Goal: Task Accomplishment & Management: Use online tool/utility

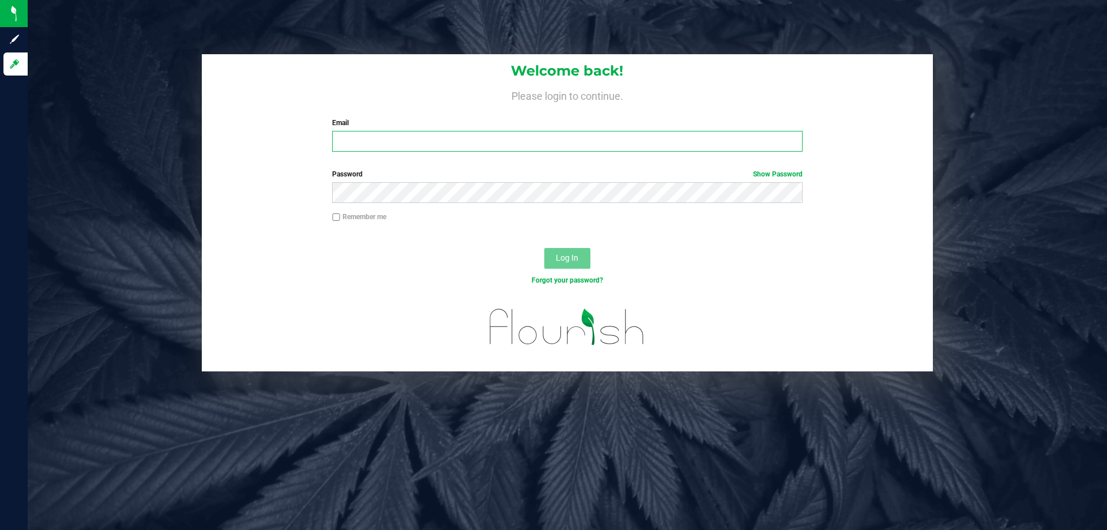
click at [368, 133] on input "Email" at bounding box center [567, 141] width 470 height 21
type input "jasullivan@liveparallel.com"
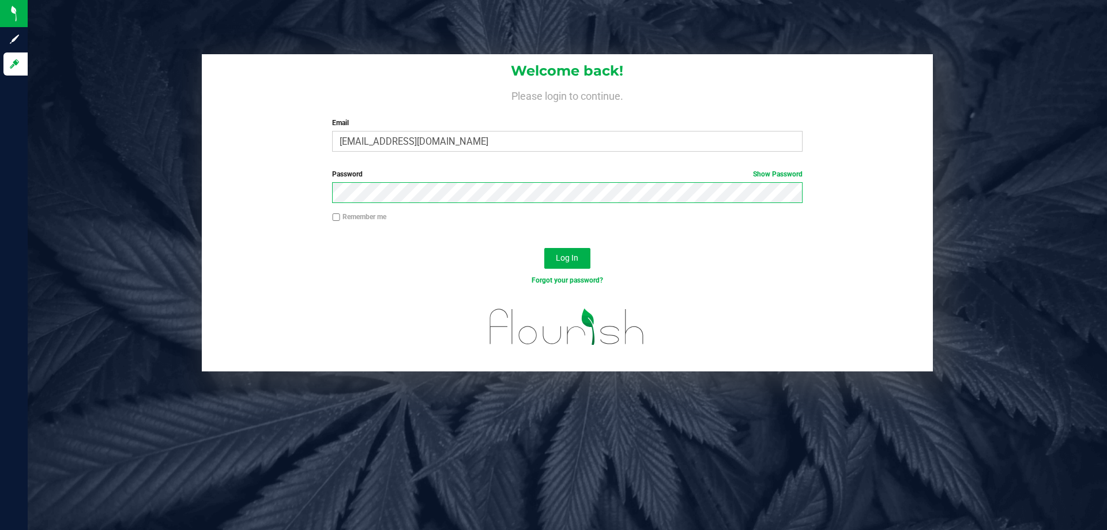
click at [544, 248] on button "Log In" at bounding box center [567, 258] width 46 height 21
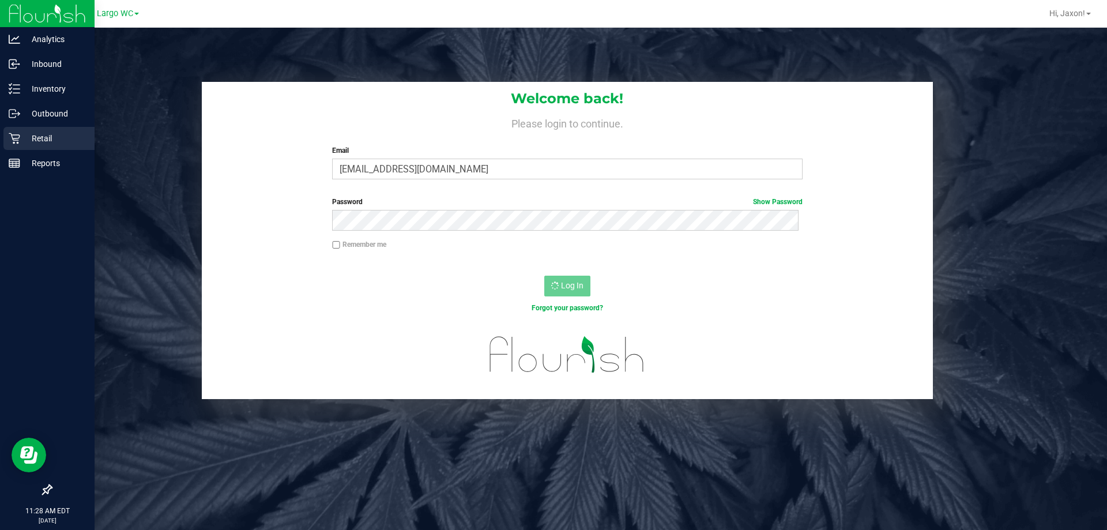
click at [22, 137] on p "Retail" at bounding box center [54, 138] width 69 height 14
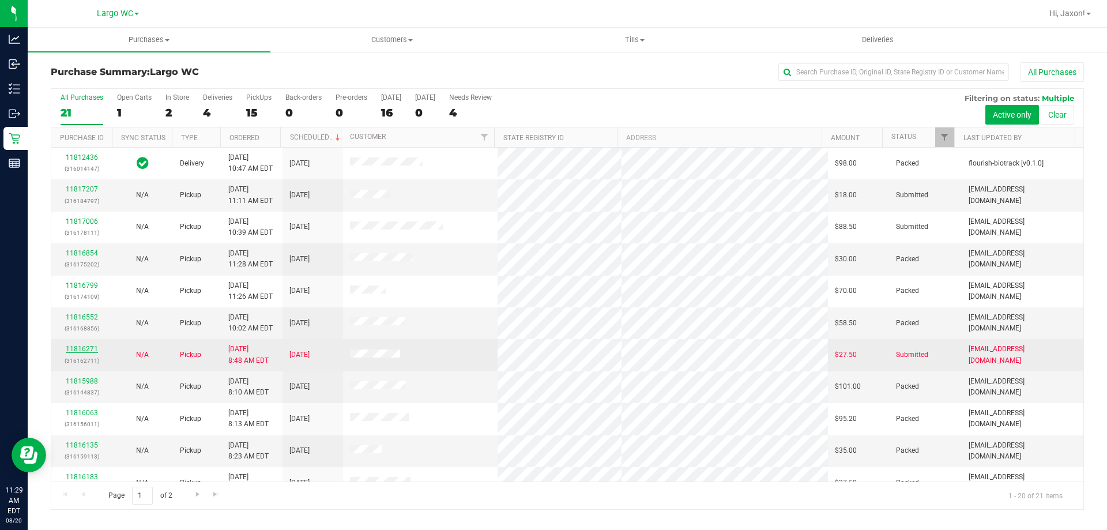
click at [75, 350] on link "11816271" at bounding box center [82, 349] width 32 height 8
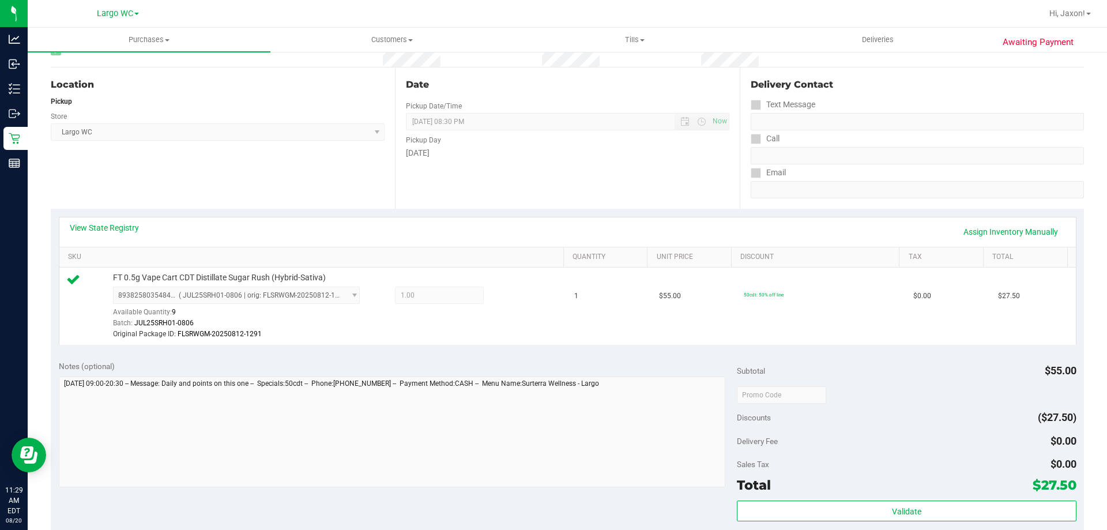
scroll to position [231, 0]
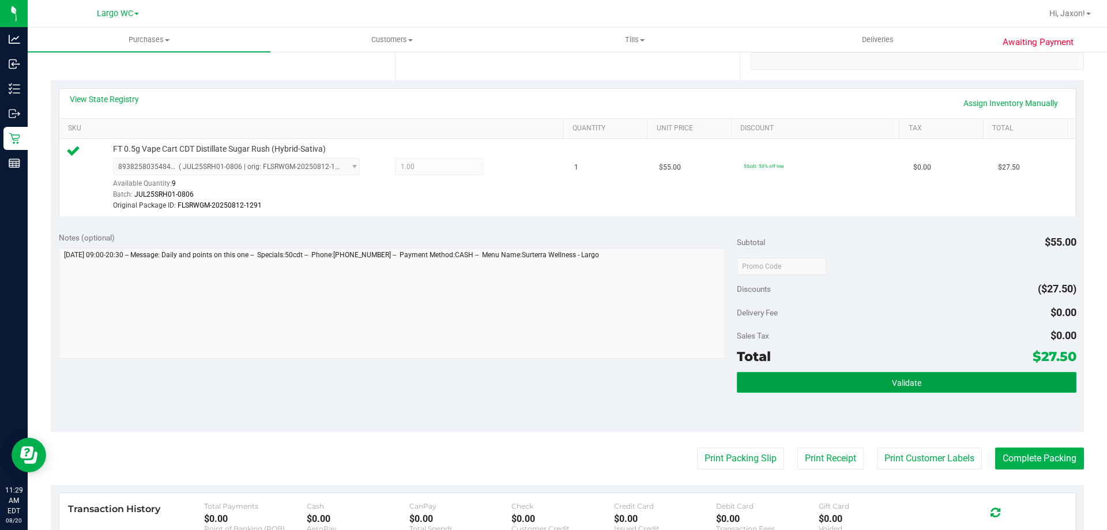
click at [873, 380] on button "Validate" at bounding box center [906, 382] width 339 height 21
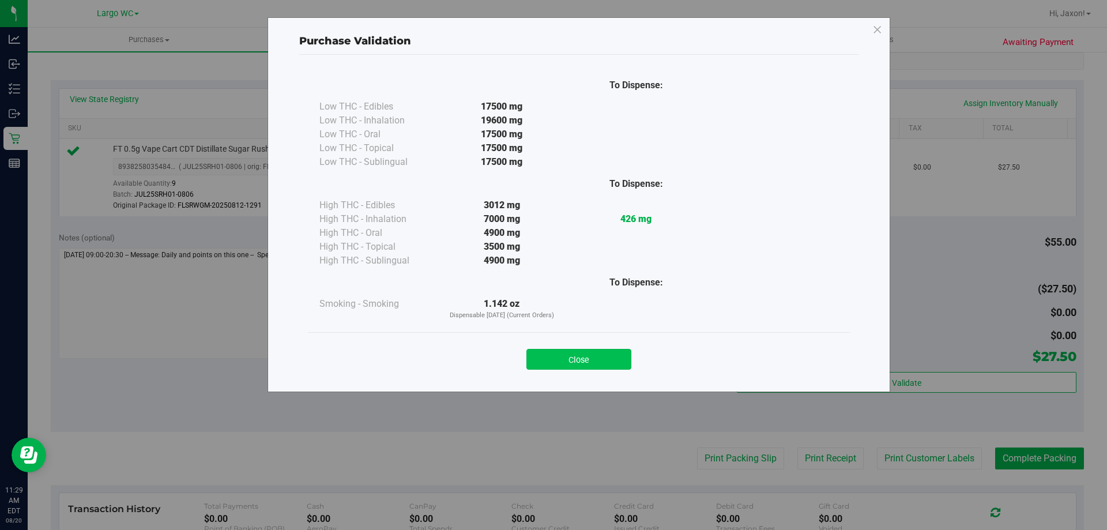
click at [607, 364] on button "Close" at bounding box center [578, 359] width 105 height 21
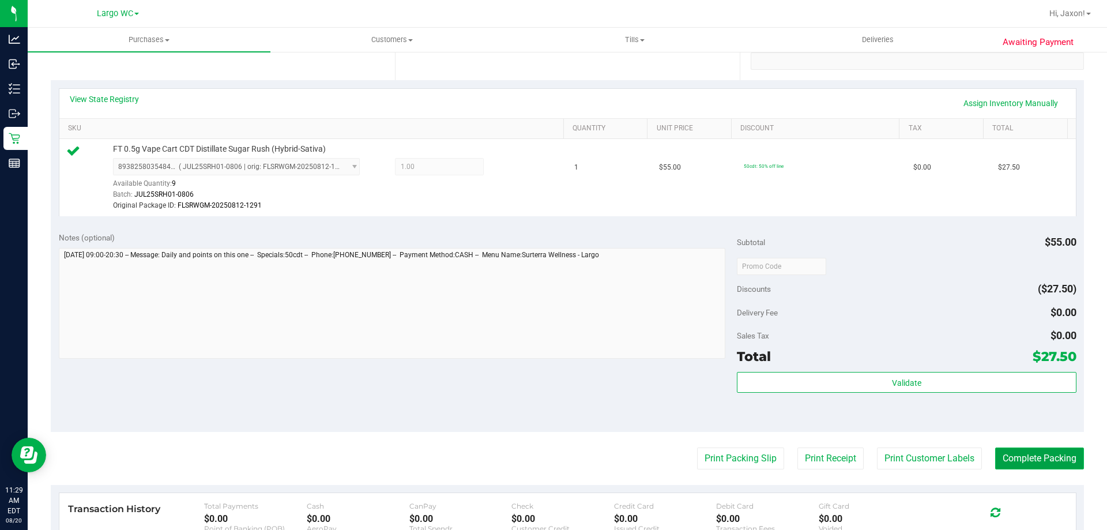
click at [1039, 468] on button "Complete Packing" at bounding box center [1039, 458] width 89 height 22
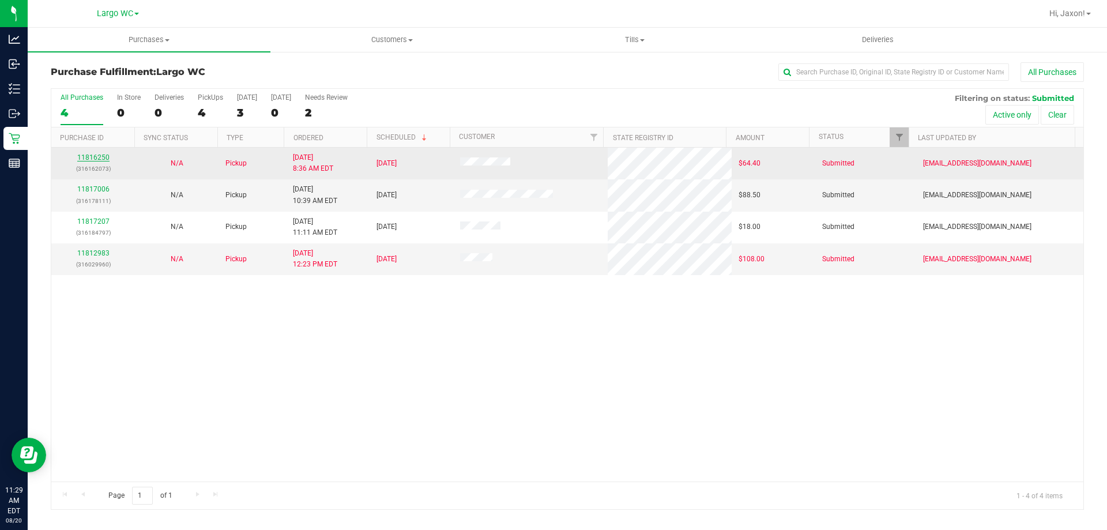
click at [100, 156] on link "11816250" at bounding box center [93, 157] width 32 height 8
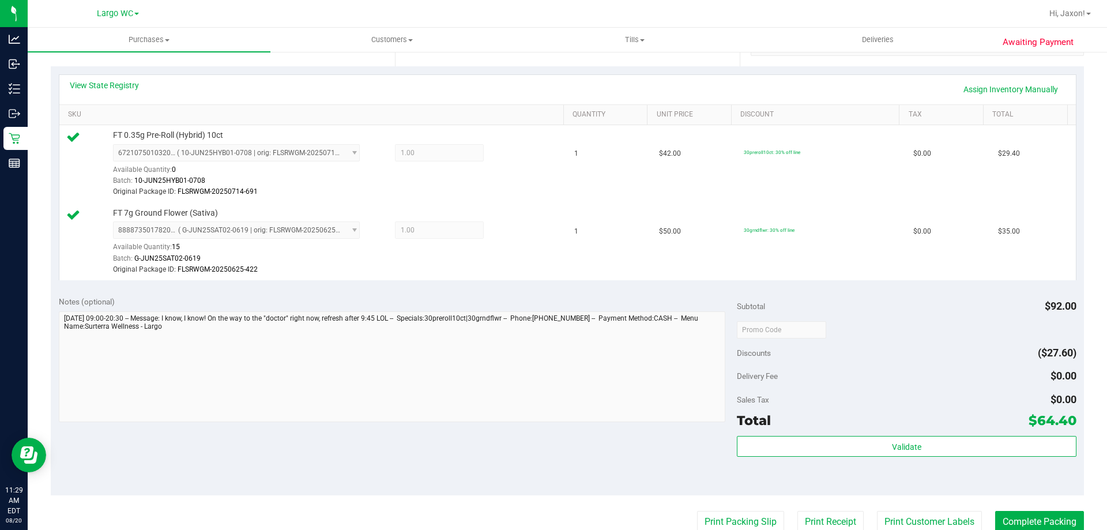
scroll to position [403, 0]
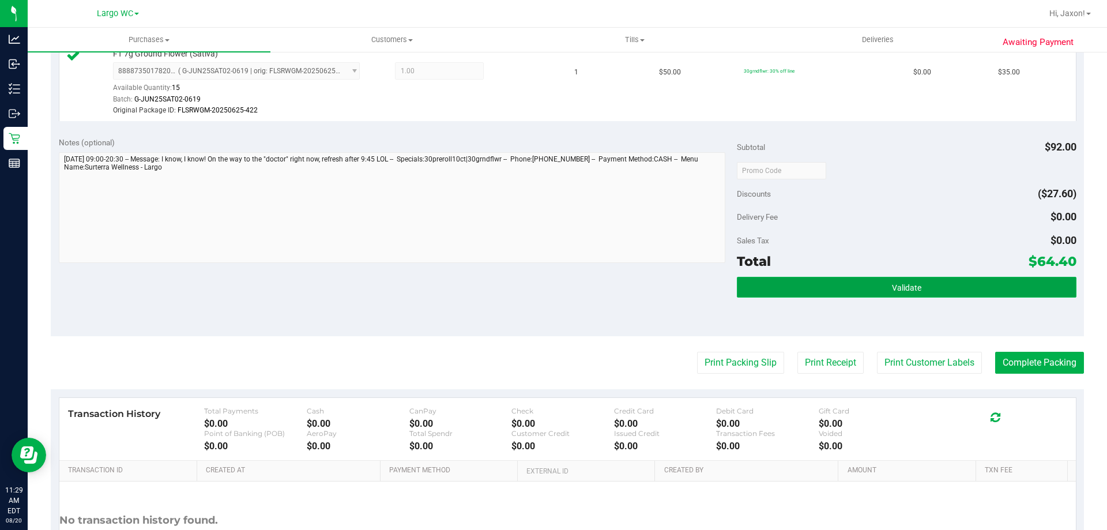
click at [834, 296] on button "Validate" at bounding box center [906, 287] width 339 height 21
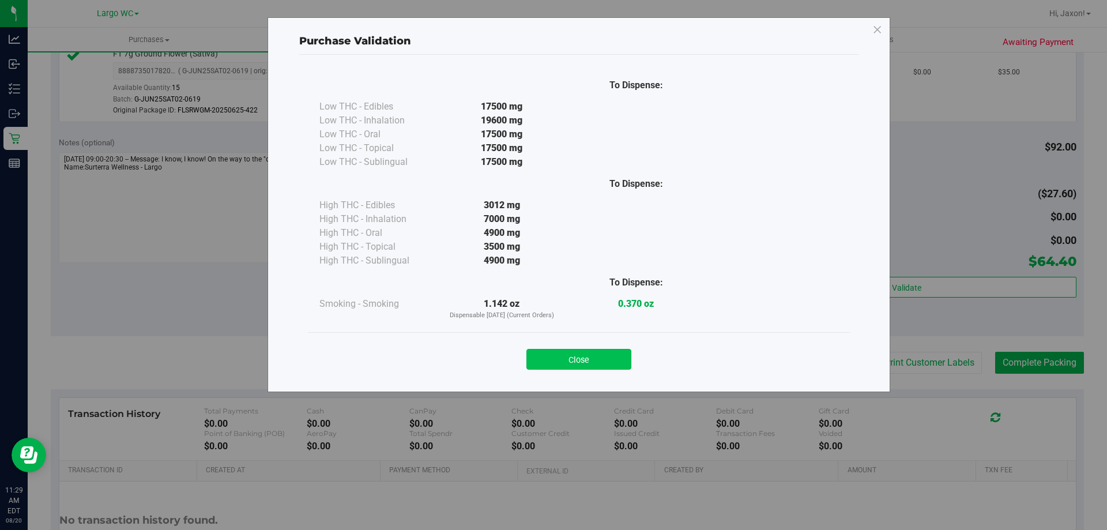
click at [598, 360] on button "Close" at bounding box center [578, 359] width 105 height 21
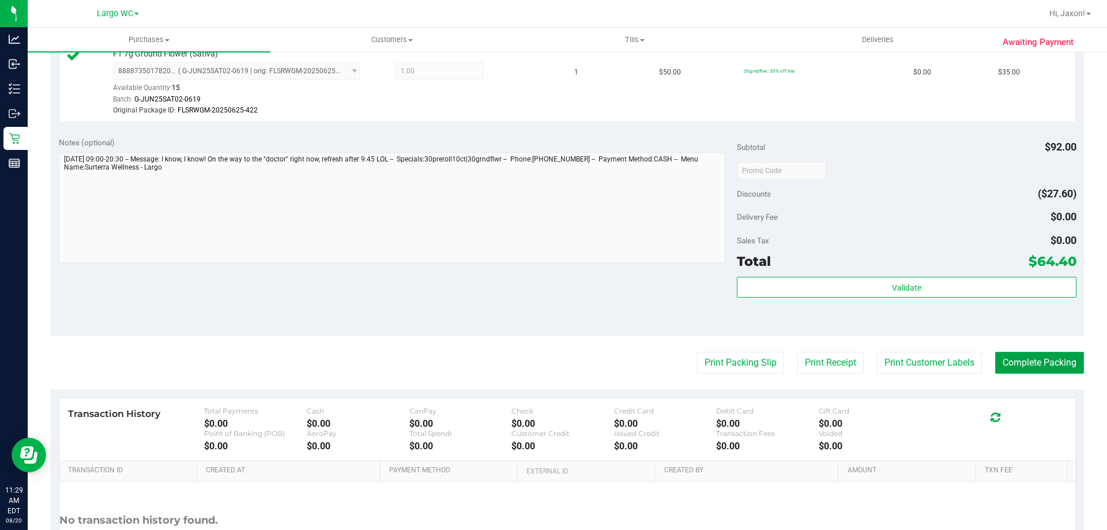
click at [1014, 358] on button "Complete Packing" at bounding box center [1039, 363] width 89 height 22
